Goal: Task Accomplishment & Management: Use online tool/utility

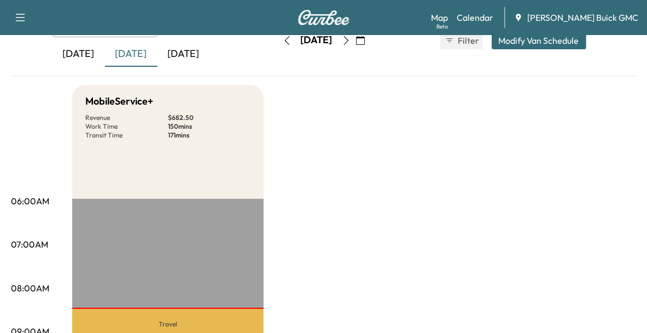
scroll to position [79, 0]
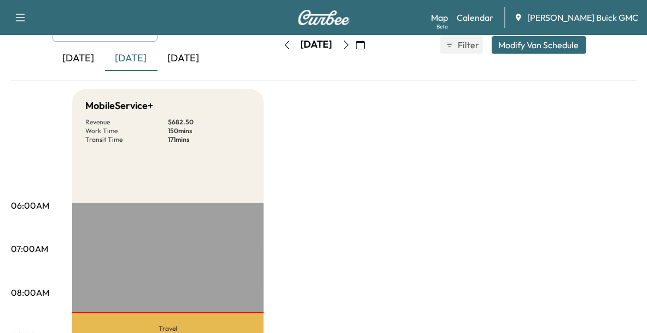
click at [84, 66] on div "[DATE]" at bounding box center [79, 58] width 53 height 25
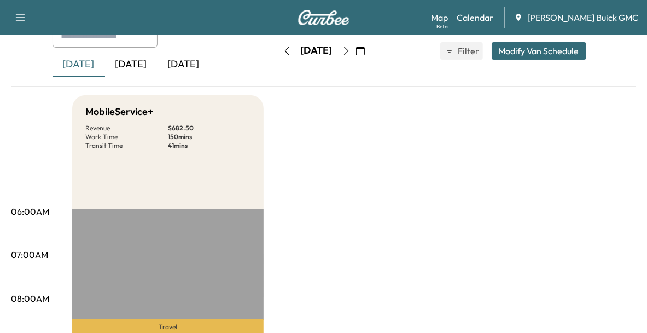
scroll to position [68, 0]
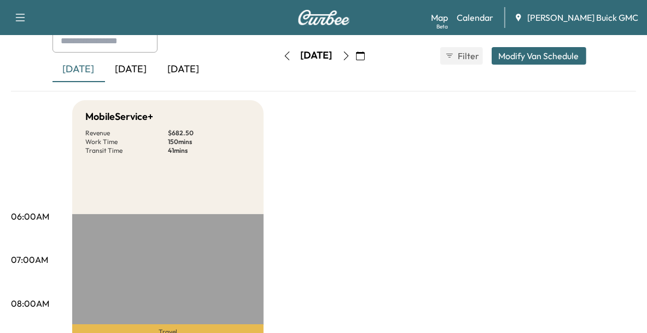
click at [118, 67] on div "[DATE]" at bounding box center [131, 69] width 53 height 25
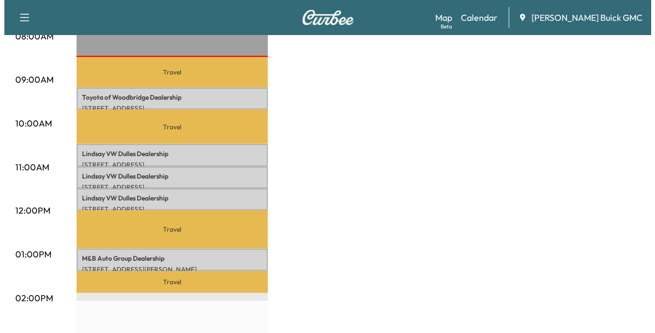
scroll to position [335, 0]
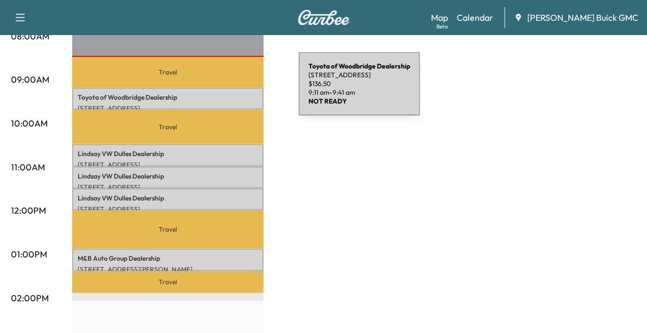
click at [217, 93] on p "Toyota of Woodbridge Dealership" at bounding box center [168, 97] width 181 height 9
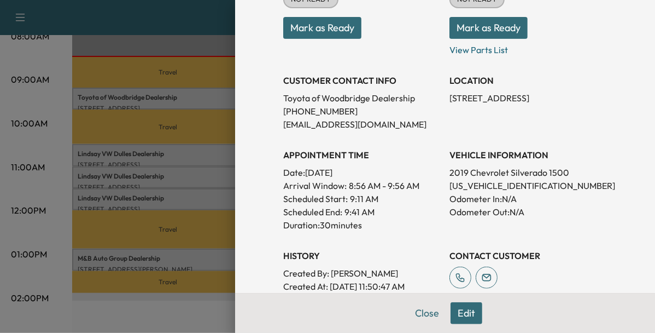
scroll to position [0, 0]
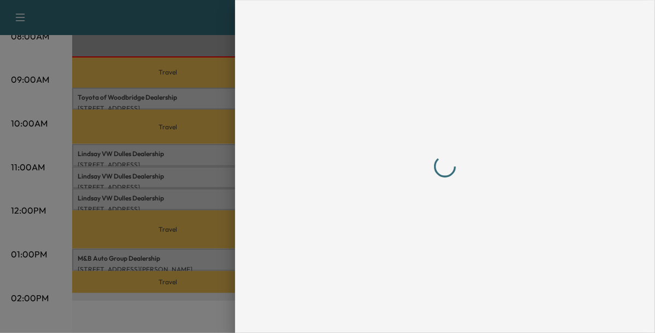
click at [516, 249] on div at bounding box center [445, 166] width 324 height 289
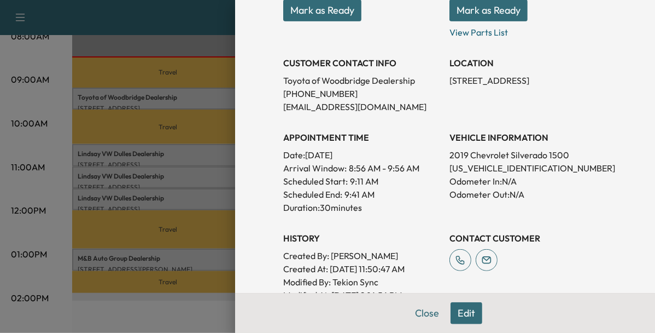
scroll to position [171, 0]
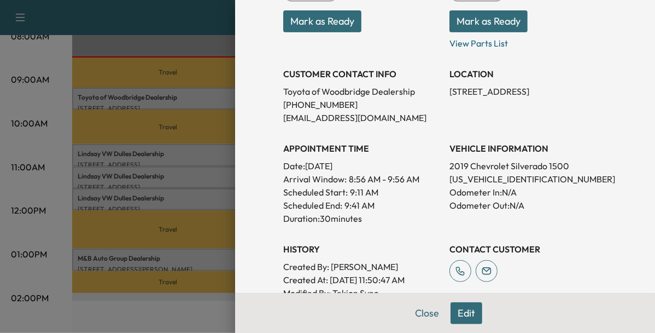
drag, startPoint x: 516, startPoint y: 249, endPoint x: 501, endPoint y: 175, distance: 76.5
click at [501, 175] on p "[US_VEHICLE_IDENTIFICATION_NUMBER]" at bounding box center [529, 178] width 158 height 13
copy p "[US_VEHICLE_IDENTIFICATION_NUMBER]"
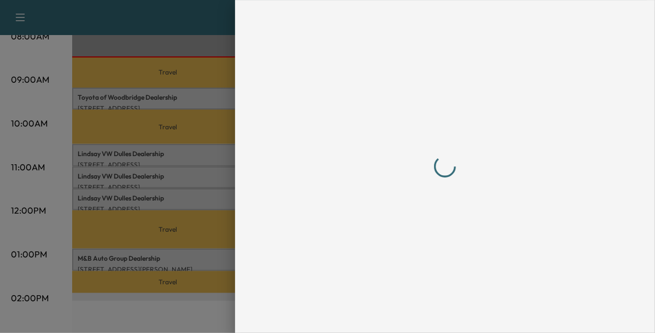
scroll to position [0, 0]
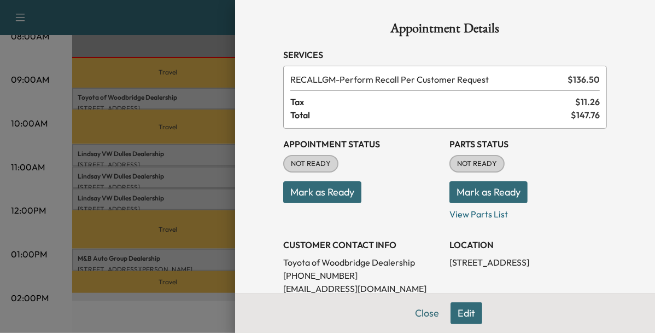
click at [310, 199] on button "Mark as Ready" at bounding box center [322, 192] width 78 height 22
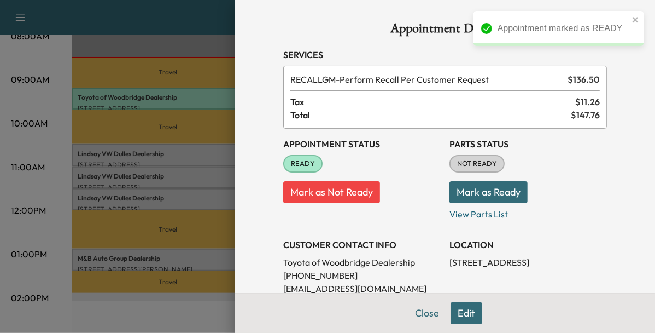
click at [195, 147] on div at bounding box center [327, 166] width 655 height 333
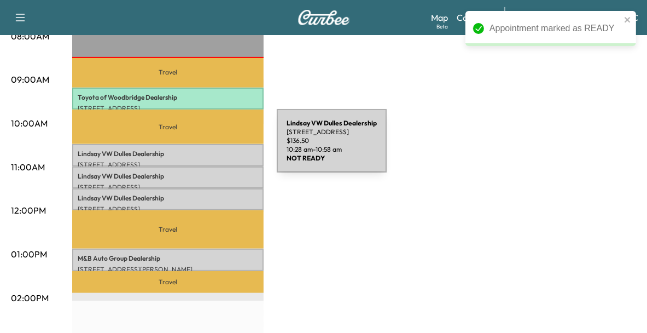
click at [195, 149] on p "[PERSON_NAME] VW [PERSON_NAME] Dealership" at bounding box center [168, 153] width 181 height 9
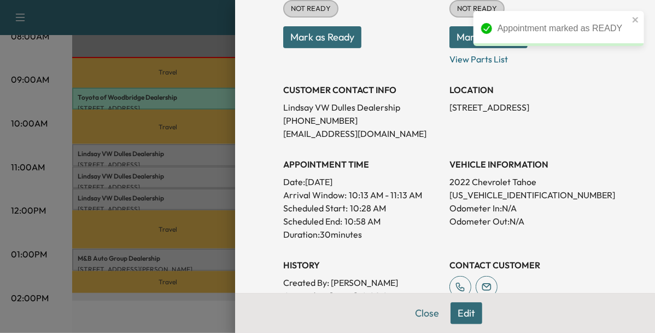
scroll to position [155, 0]
click at [450, 195] on p "[US_VEHICLE_IDENTIFICATION_NUMBER]" at bounding box center [529, 194] width 158 height 13
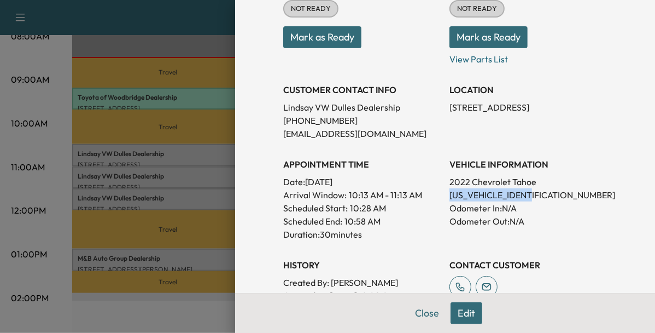
copy p "[US_VEHICLE_IDENTIFICATION_NUMBER]"
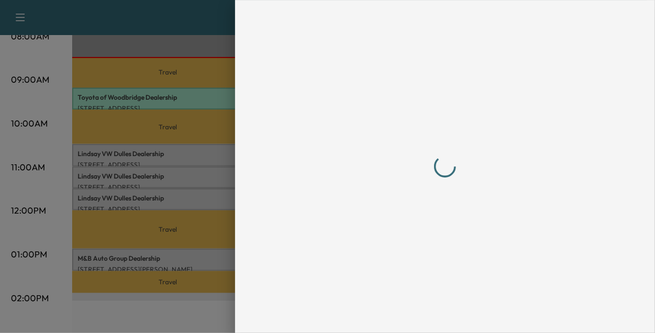
scroll to position [0, 0]
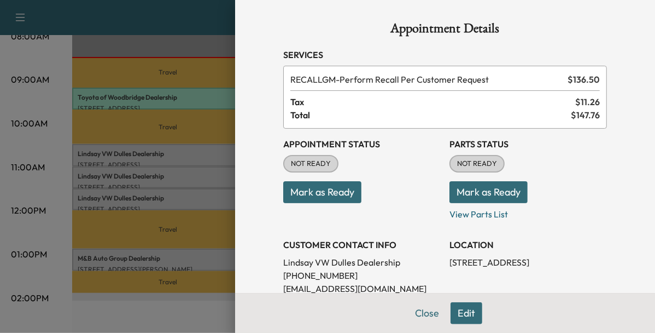
click at [315, 186] on button "Mark as Ready" at bounding box center [322, 192] width 78 height 22
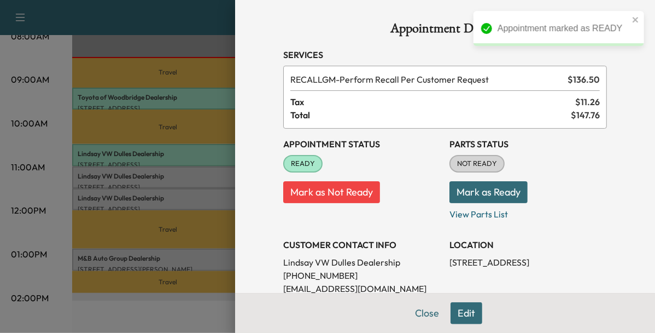
click at [206, 175] on div at bounding box center [327, 166] width 655 height 333
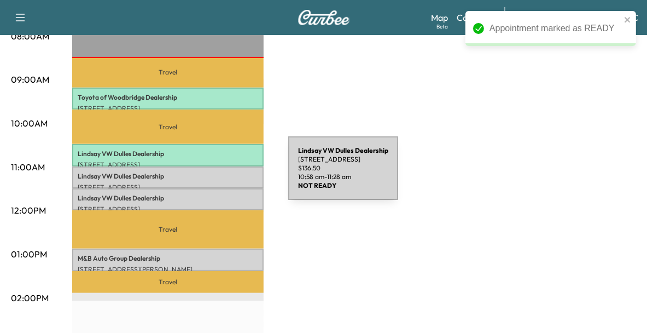
click at [206, 175] on p "[PERSON_NAME] VW [PERSON_NAME] Dealership" at bounding box center [168, 176] width 181 height 9
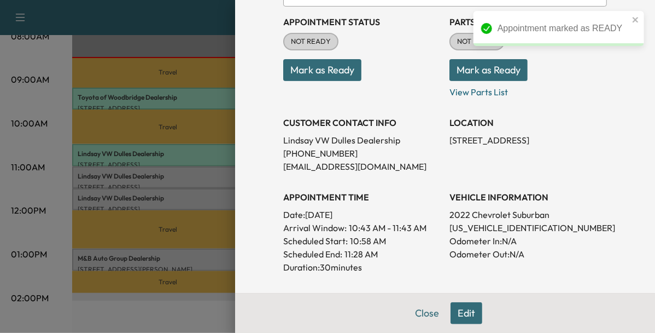
scroll to position [138, 0]
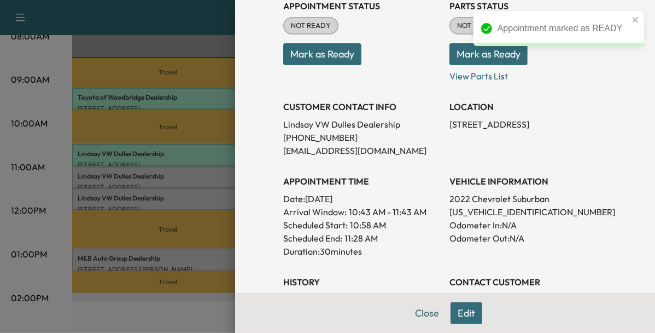
click at [473, 212] on p "[US_VEHICLE_IDENTIFICATION_NUMBER]" at bounding box center [529, 211] width 158 height 13
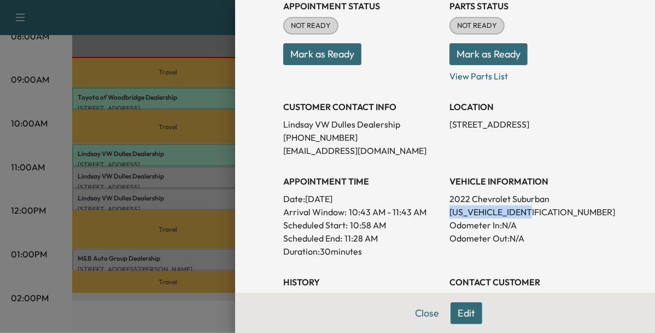
copy p "[US_VEHICLE_IDENTIFICATION_NUMBER]"
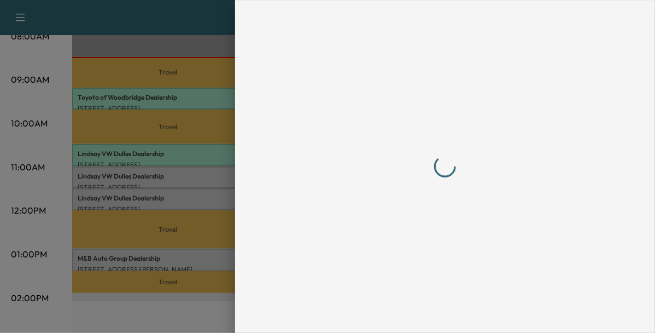
scroll to position [0, 0]
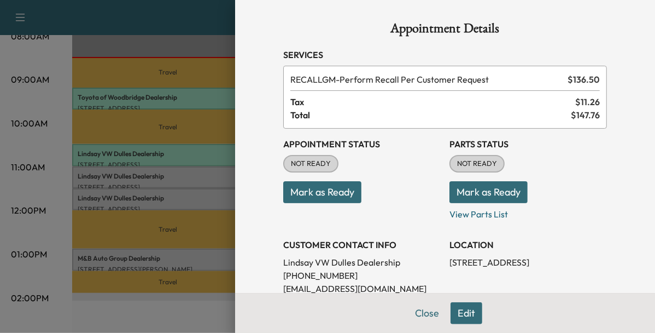
click at [314, 192] on button "Mark as Ready" at bounding box center [322, 192] width 78 height 22
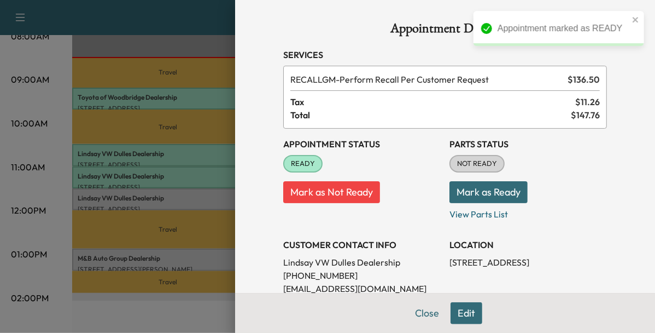
click at [189, 200] on div at bounding box center [327, 166] width 655 height 333
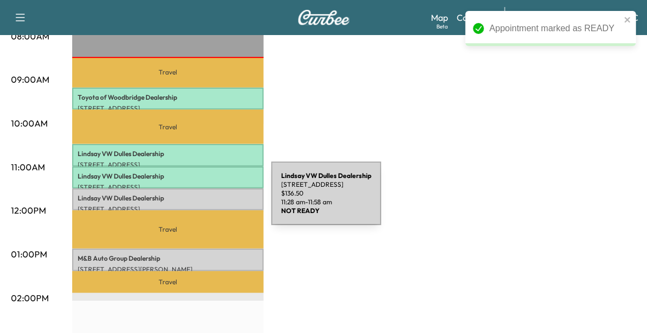
click at [189, 200] on div "[PERSON_NAME] VW [PERSON_NAME] Dealership [STREET_ADDRESS] $ 136.50 11:28 am - …" at bounding box center [167, 199] width 191 height 22
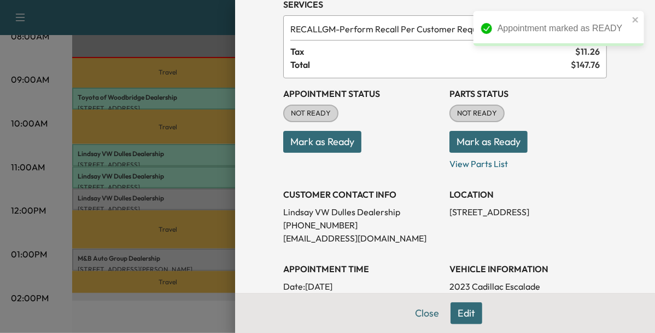
scroll to position [107, 0]
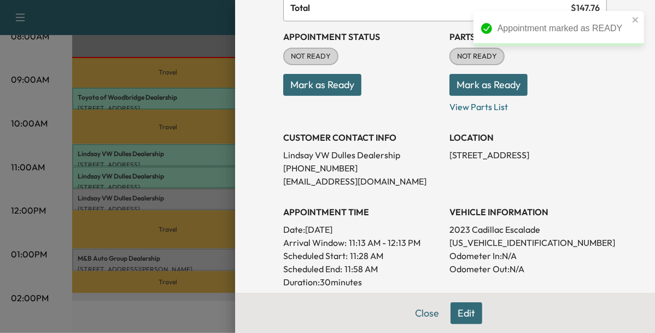
click at [503, 243] on p "[US_VEHICLE_IDENTIFICATION_NUMBER]" at bounding box center [529, 242] width 158 height 13
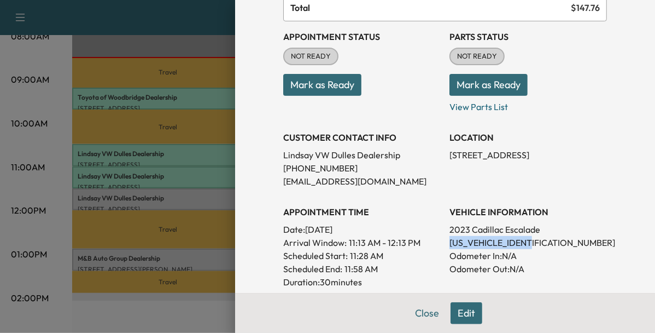
copy p "[US_VEHICLE_IDENTIFICATION_NUMBER]"
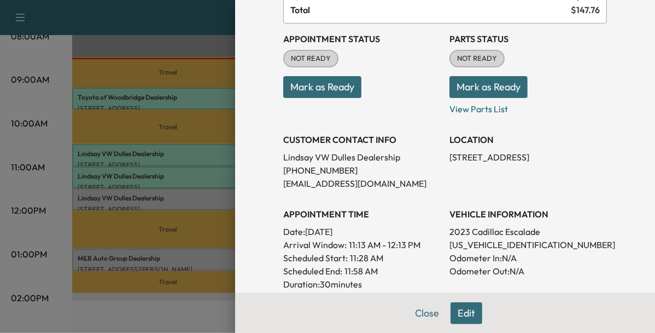
scroll to position [109, 0]
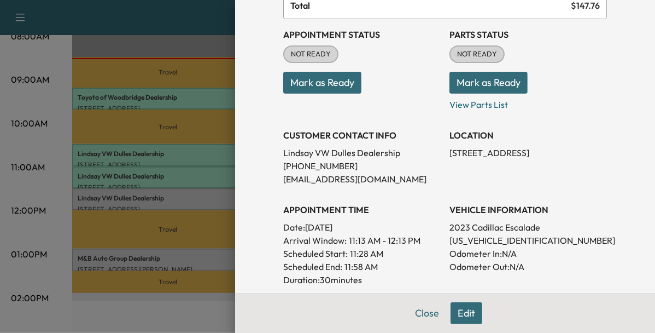
click at [333, 90] on button "Mark as Ready" at bounding box center [322, 83] width 78 height 22
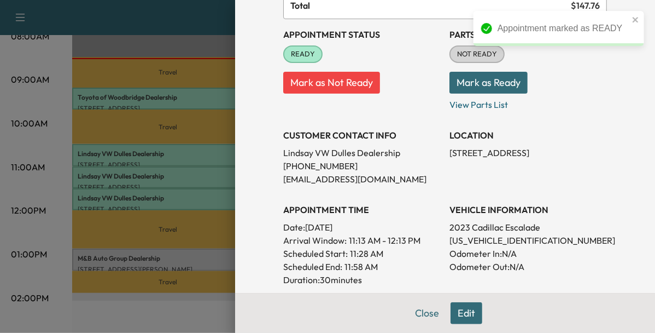
click at [179, 254] on div at bounding box center [327, 166] width 655 height 333
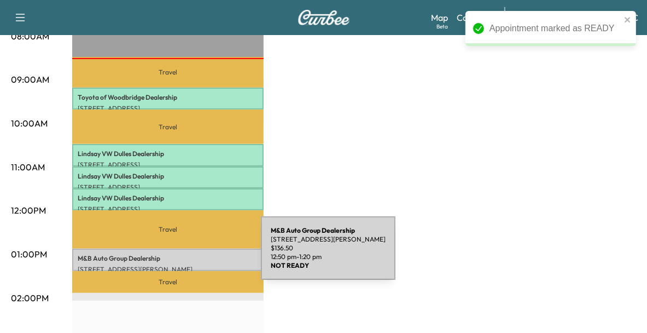
click at [179, 254] on p "M&B Auto Group Dealership" at bounding box center [168, 258] width 181 height 9
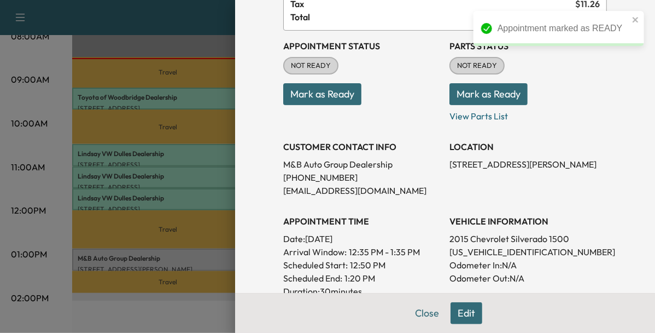
scroll to position [98, 0]
click at [458, 250] on p "[US_VEHICLE_IDENTIFICATION_NUMBER]" at bounding box center [529, 251] width 158 height 13
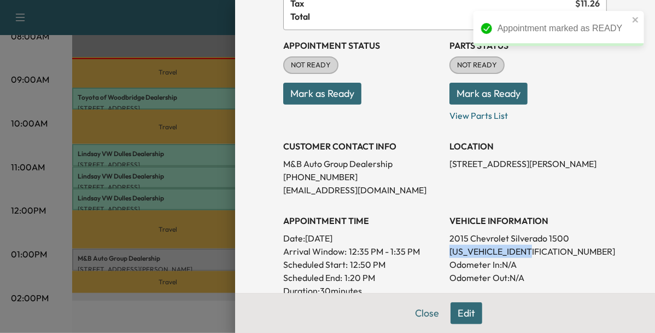
click at [458, 250] on p "[US_VEHICLE_IDENTIFICATION_NUMBER]" at bounding box center [529, 251] width 158 height 13
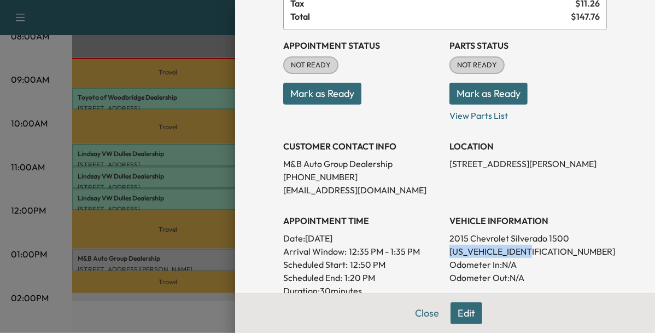
copy p "[US_VEHICLE_IDENTIFICATION_NUMBER]"
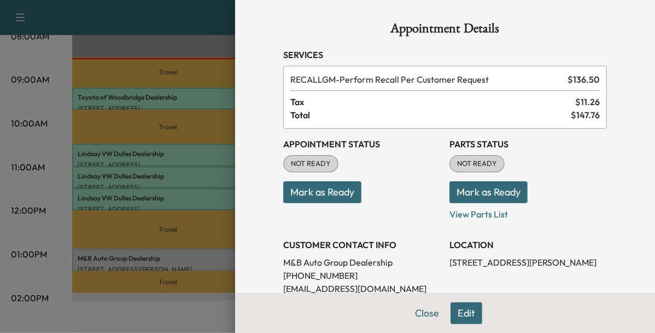
scroll to position [142, 0]
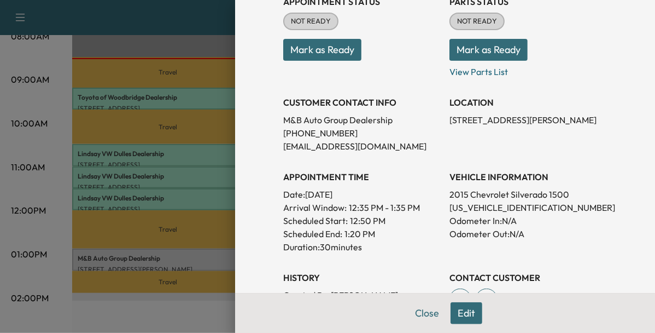
click at [332, 44] on button "Mark as Ready" at bounding box center [322, 50] width 78 height 22
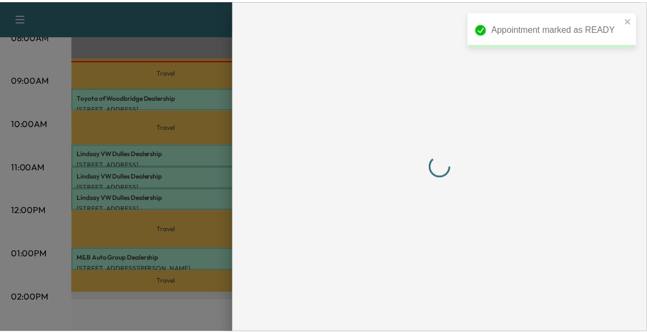
scroll to position [0, 0]
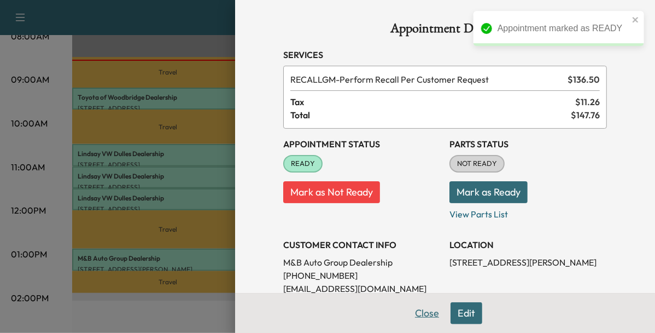
click at [436, 317] on button "Close" at bounding box center [427, 313] width 38 height 22
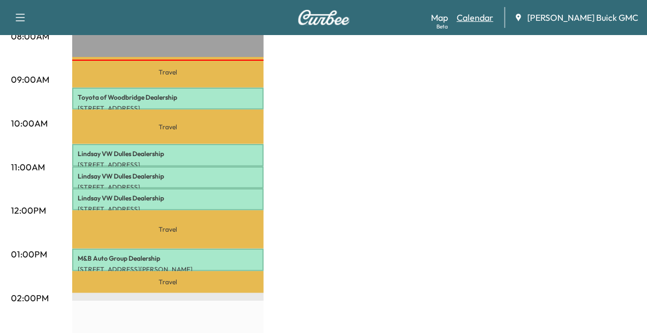
click at [492, 18] on link "Calendar" at bounding box center [475, 17] width 37 height 13
click at [449, 20] on div "Book New Appointment Support Log Out Map Beta Calendar [PERSON_NAME] Buick GMC" at bounding box center [323, 17] width 647 height 35
click at [448, 22] on div "Beta" at bounding box center [442, 26] width 11 height 8
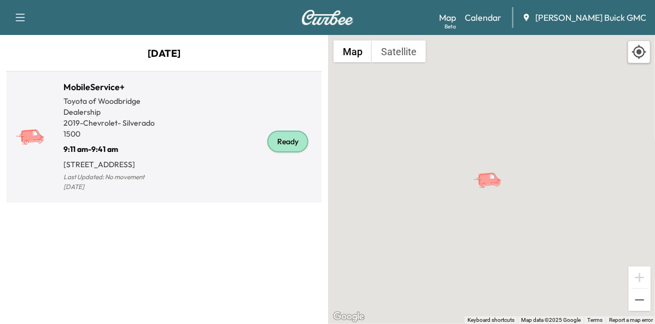
click at [286, 149] on div "Ready" at bounding box center [288, 142] width 41 height 22
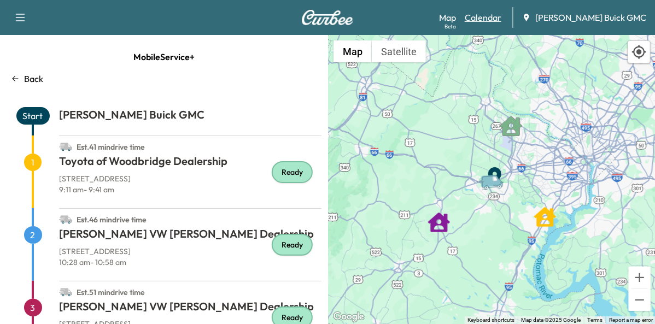
click at [497, 20] on link "Calendar" at bounding box center [483, 17] width 37 height 13
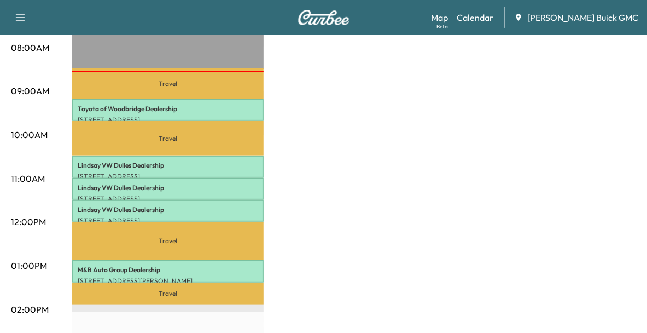
scroll to position [325, 0]
